Goal: Obtain resource: Download file/media

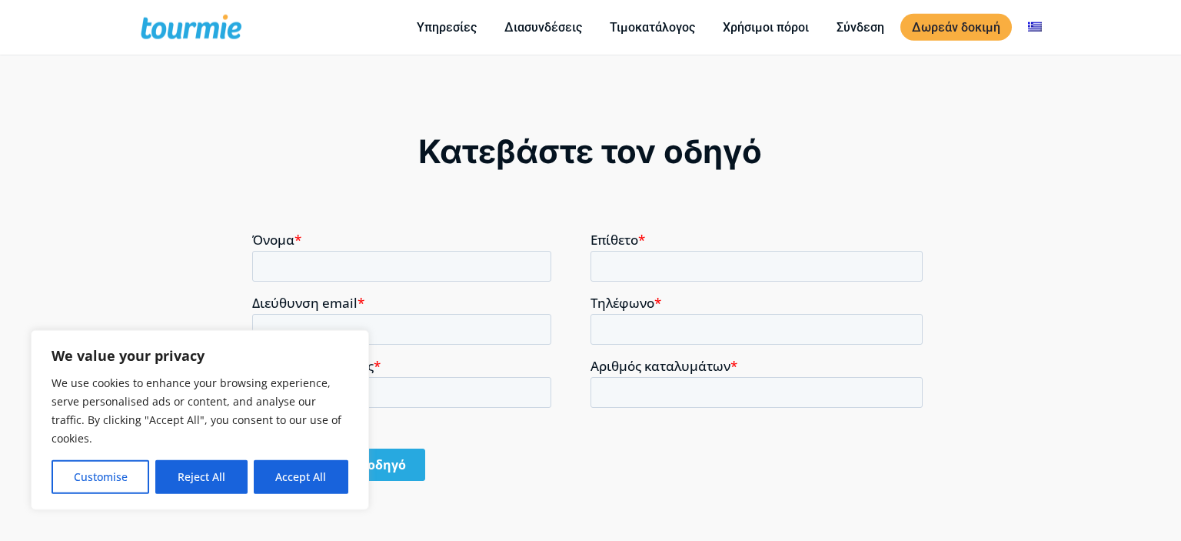
scroll to position [1102, 0]
click at [281, 481] on button "Accept All" at bounding box center [301, 477] width 95 height 34
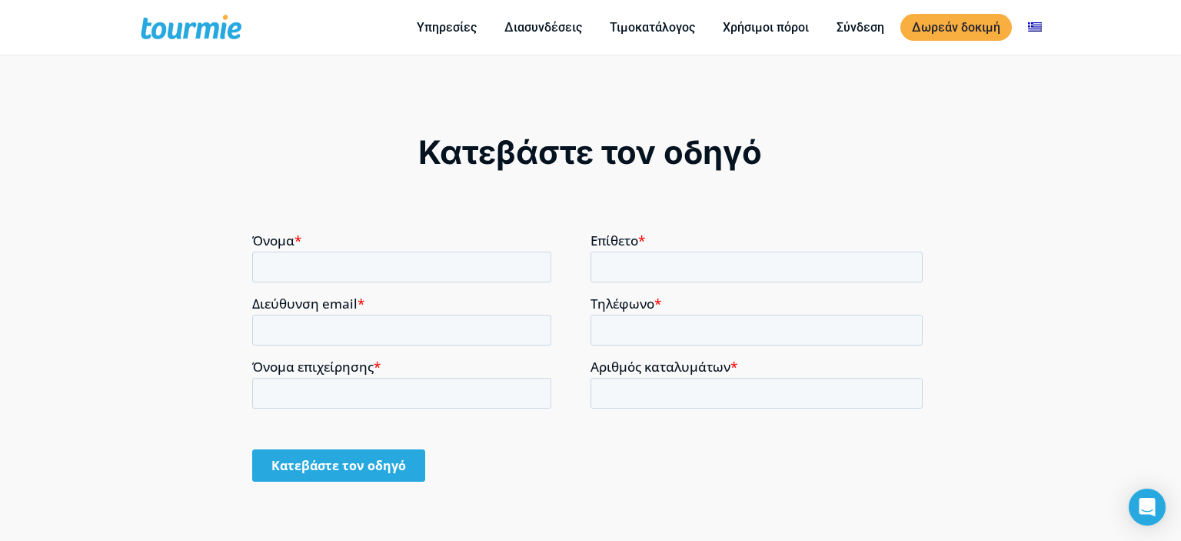
checkbox input "true"
click at [347, 388] on input "Όνομα επιχείρησης *" at bounding box center [401, 392] width 299 height 31
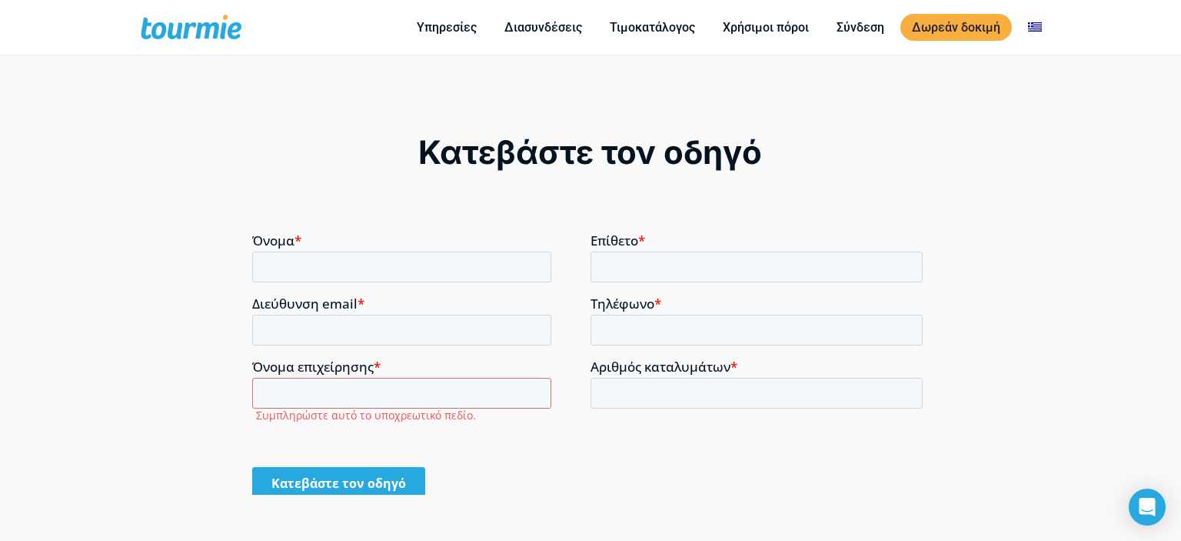
click at [698, 375] on div "Αριθμός καταλυμάτων *" at bounding box center [760, 382] width 338 height 49
click at [364, 404] on input "Όνομα επιχείρησης *" at bounding box center [401, 392] width 299 height 31
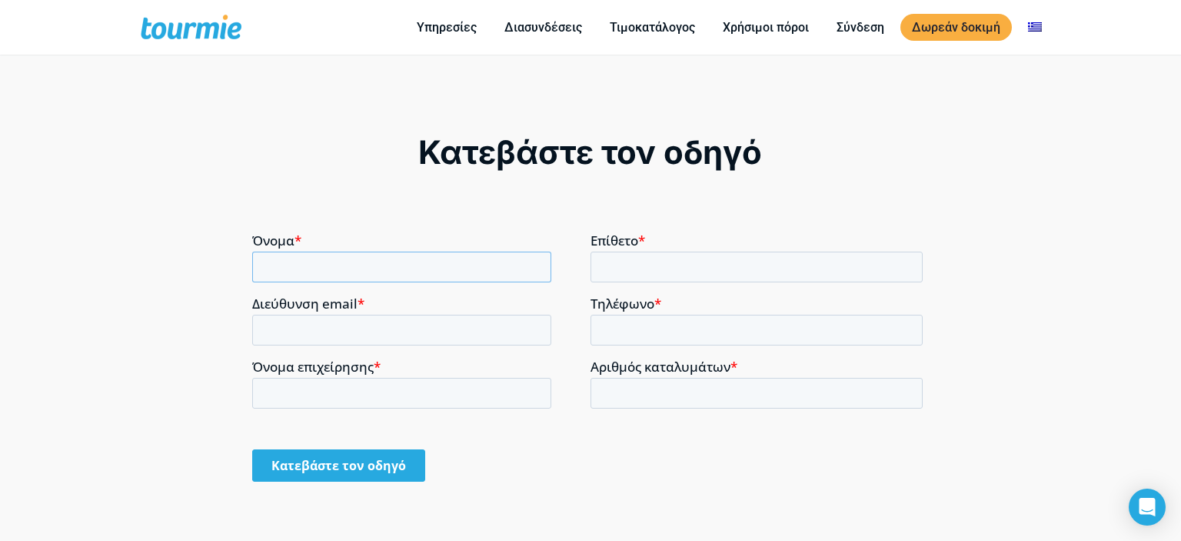
click at [353, 252] on input "Όνομα *" at bounding box center [401, 266] width 299 height 31
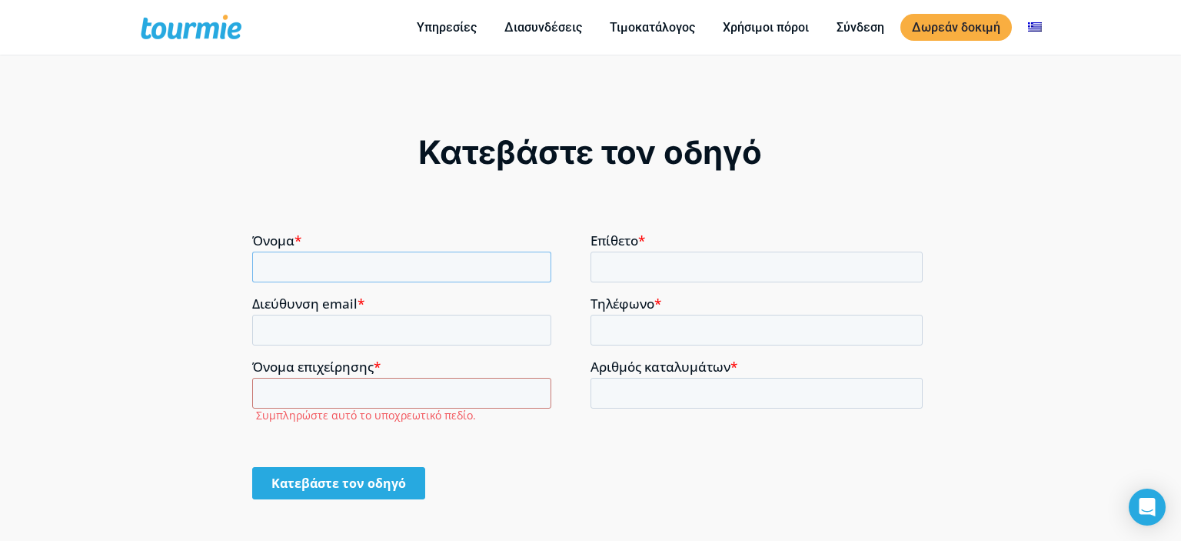
click at [338, 268] on input "Όνομα *" at bounding box center [401, 266] width 299 height 31
click at [207, 24] on span at bounding box center [204, 27] width 126 height 36
